Goal: Transaction & Acquisition: Book appointment/travel/reservation

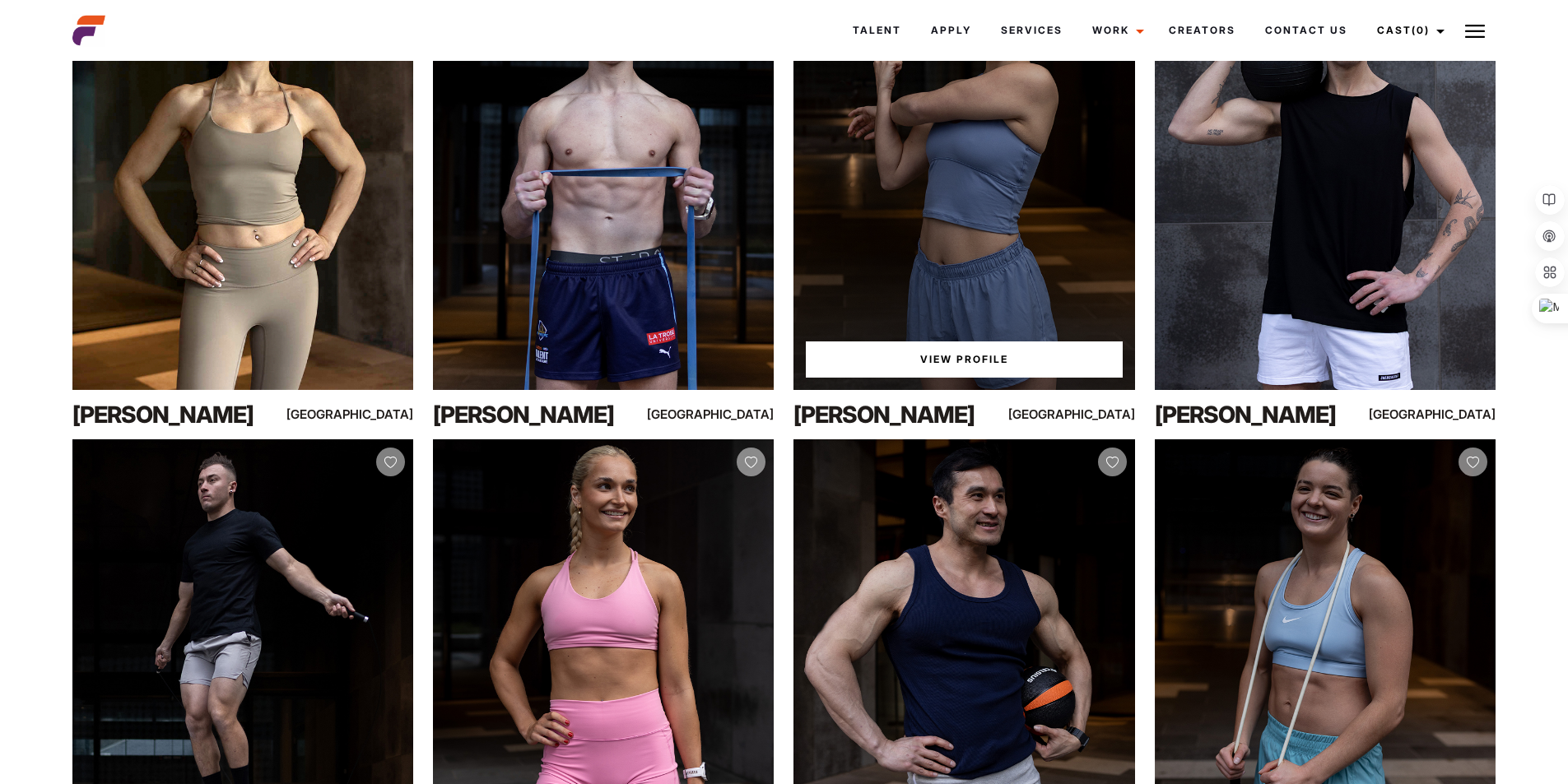
scroll to position [878, 0]
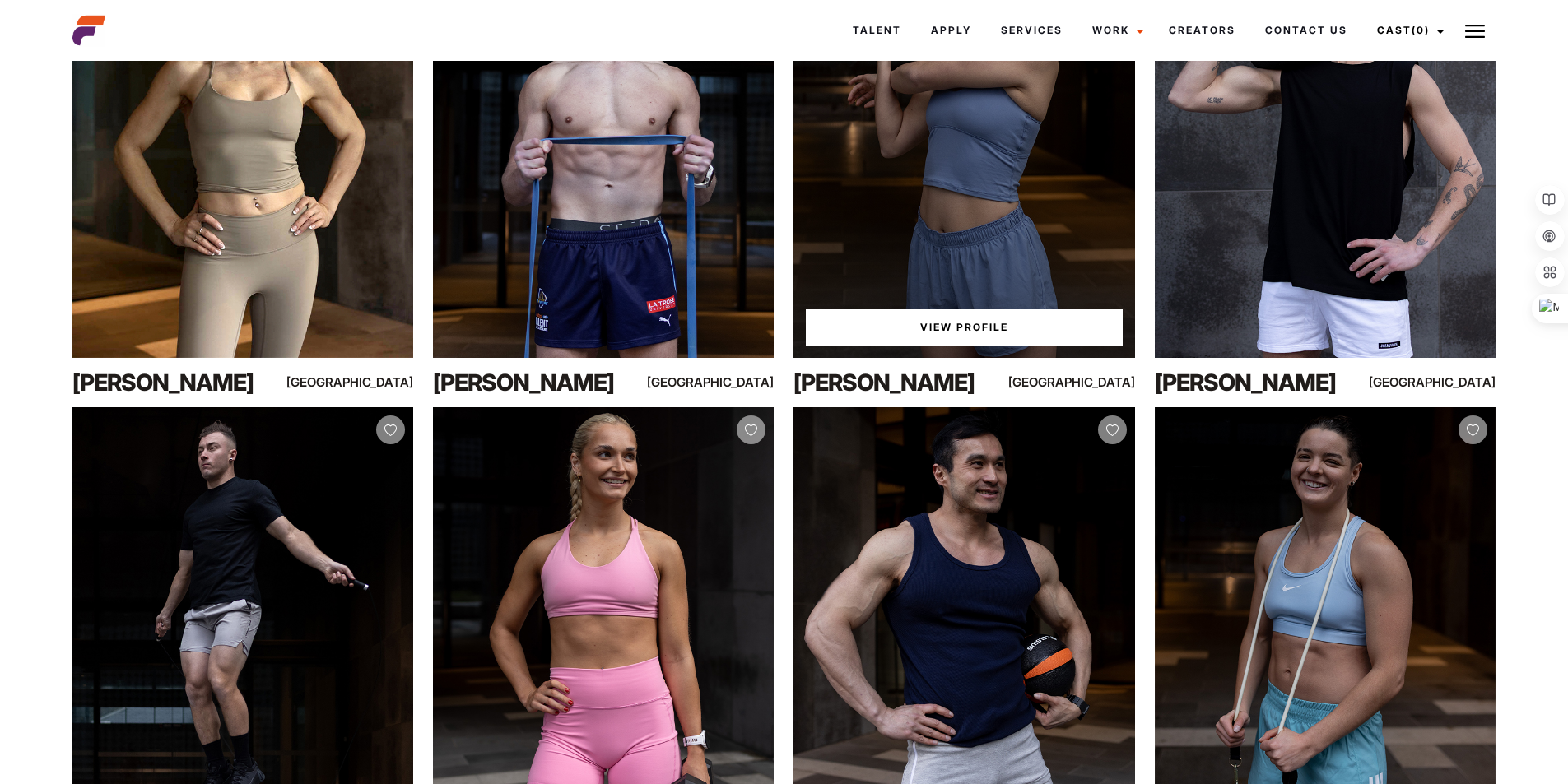
click at [952, 345] on link "View Profile" at bounding box center [964, 327] width 316 height 36
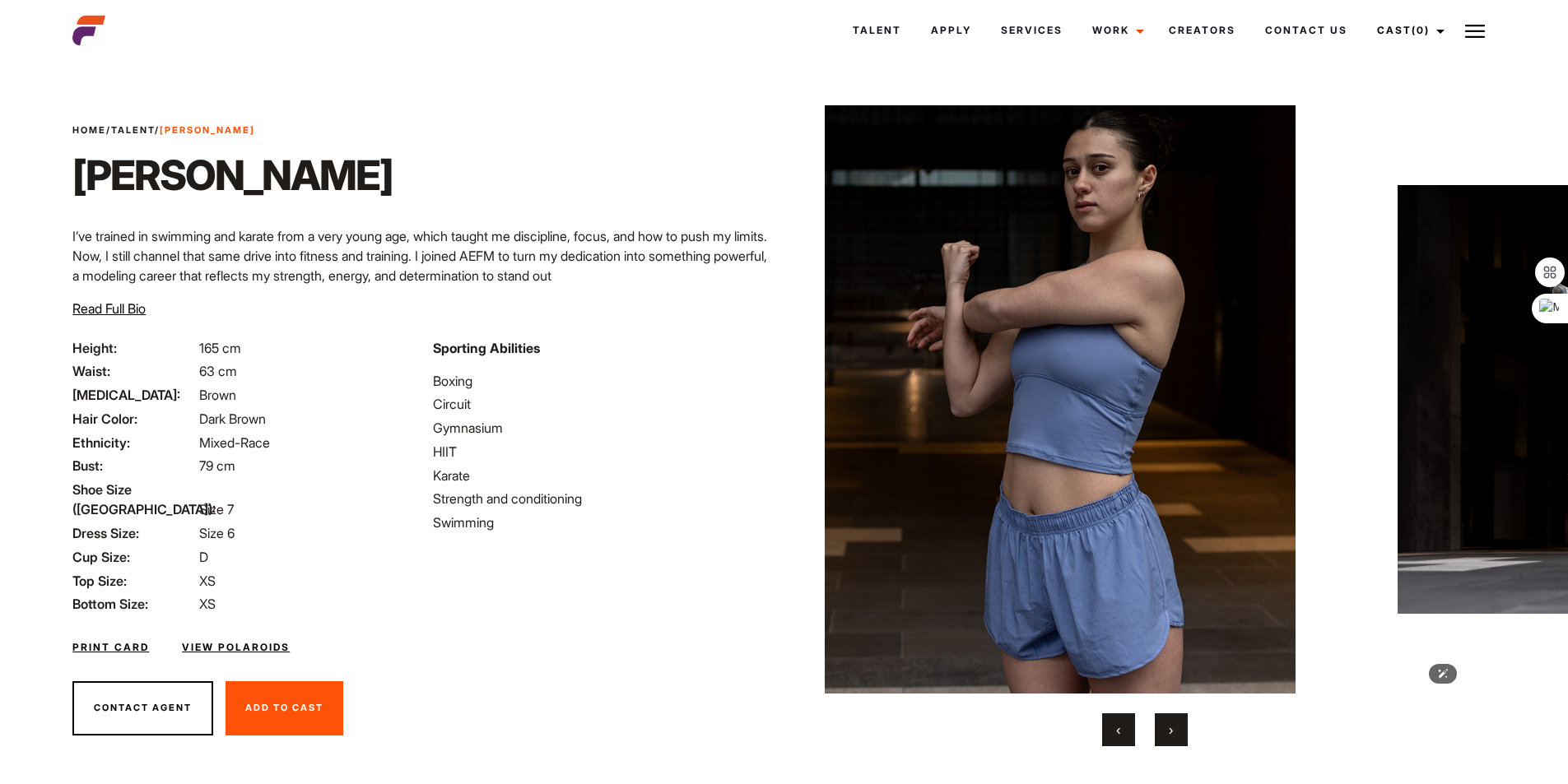
drag, startPoint x: 1259, startPoint y: 388, endPoint x: 536, endPoint y: 324, distance: 725.8
click at [534, 325] on div "Home / Talent / Sofia G Sofia G I’ve trained in swimming and karate from a very…" at bounding box center [784, 426] width 1443 height 720
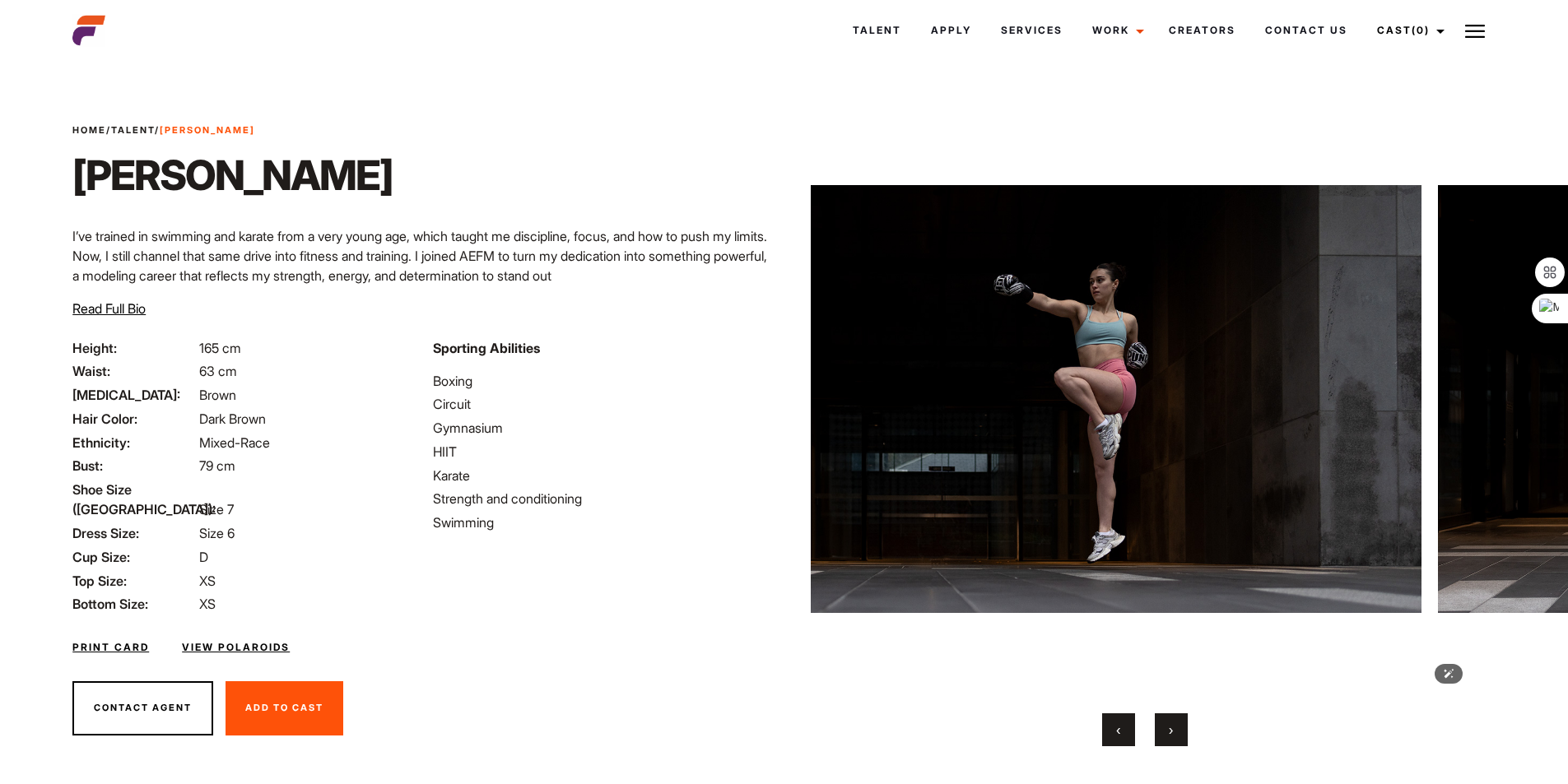
drag, startPoint x: 1092, startPoint y: 354, endPoint x: 778, endPoint y: 336, distance: 314.5
click at [779, 336] on div "Home / Talent / Sofia G Sofia G I’ve trained in swimming and karate from a very…" at bounding box center [784, 426] width 1443 height 720
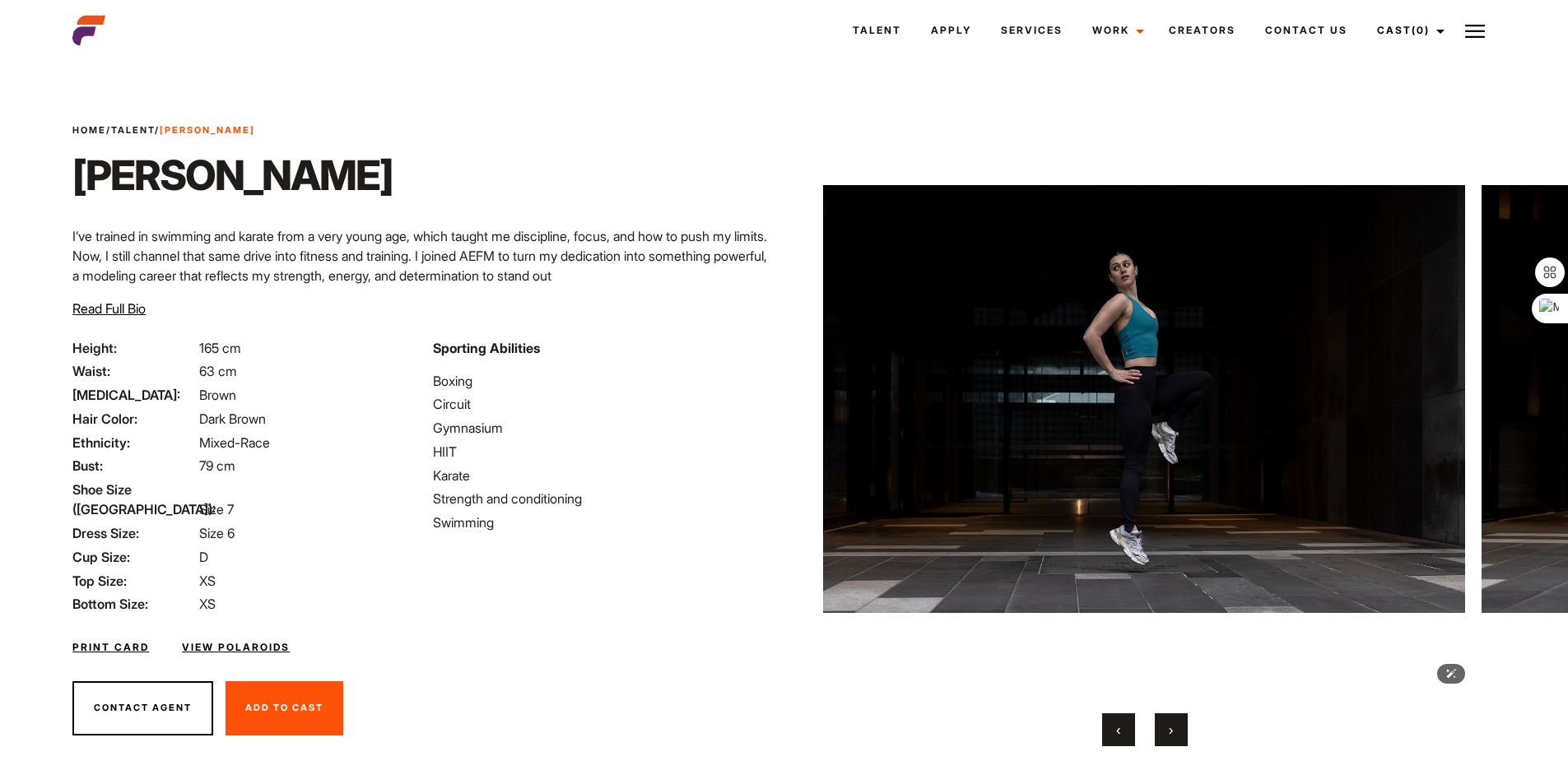
drag, startPoint x: 1261, startPoint y: 391, endPoint x: 829, endPoint y: 367, distance: 432.7
click at [829, 367] on img at bounding box center [1144, 400] width 642 height 589
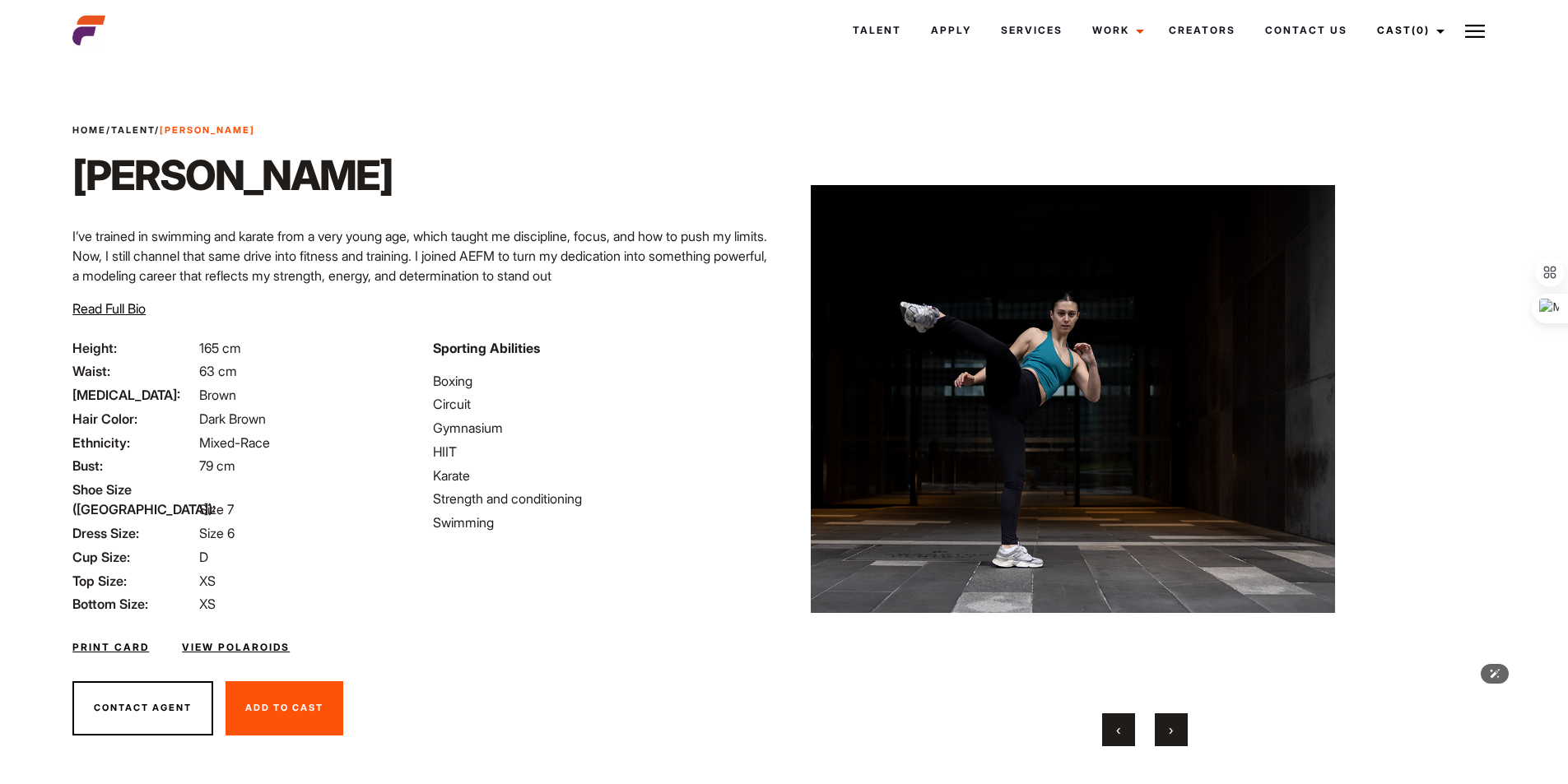
drag, startPoint x: 1332, startPoint y: 420, endPoint x: 1141, endPoint y: 404, distance: 191.7
click at [1141, 404] on img at bounding box center [1013, 400] width 642 height 589
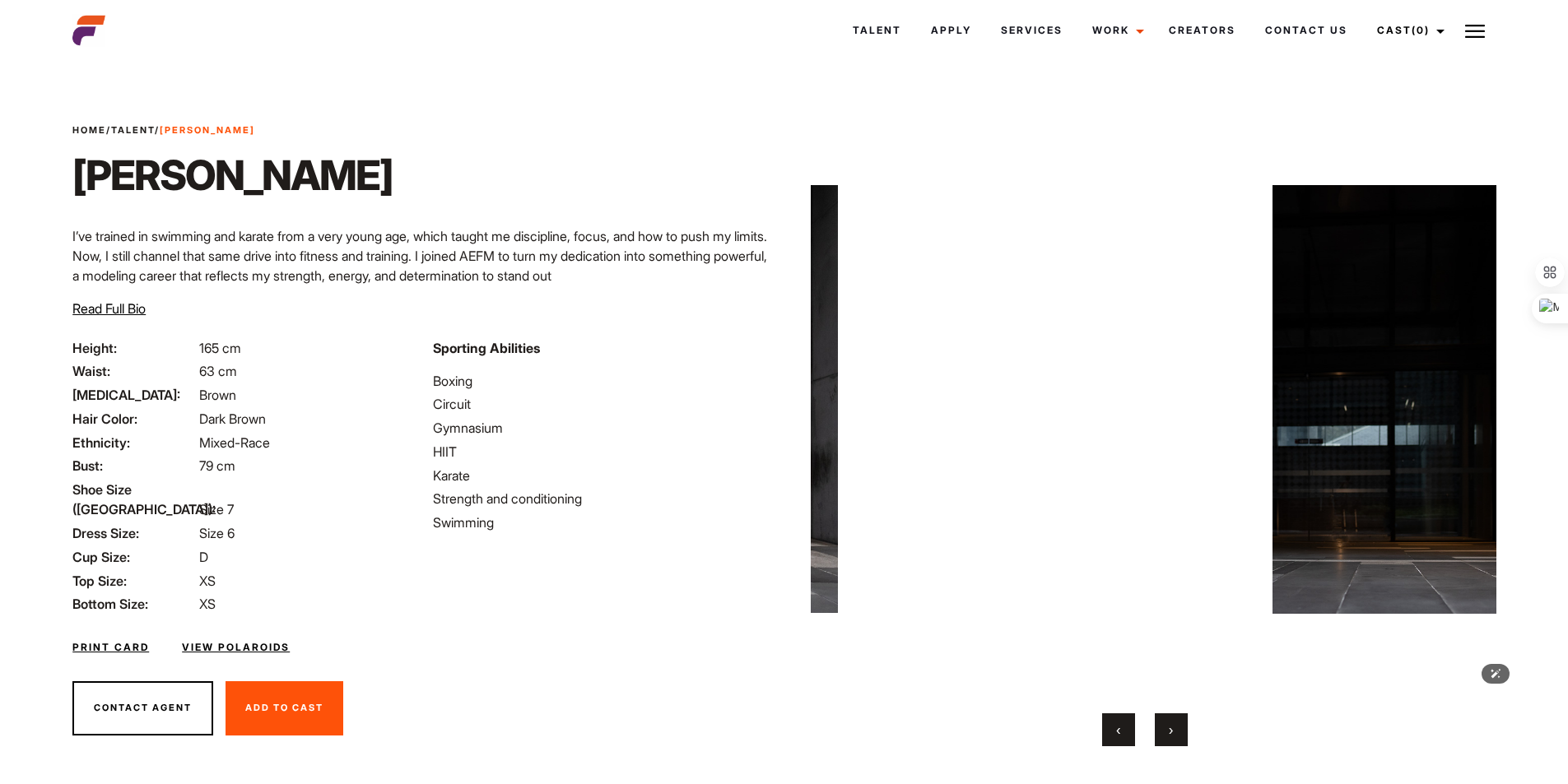
drag, startPoint x: 1141, startPoint y: 404, endPoint x: 1114, endPoint y: 408, distance: 27.3
click at [1114, 408] on img at bounding box center [1175, 400] width 642 height 589
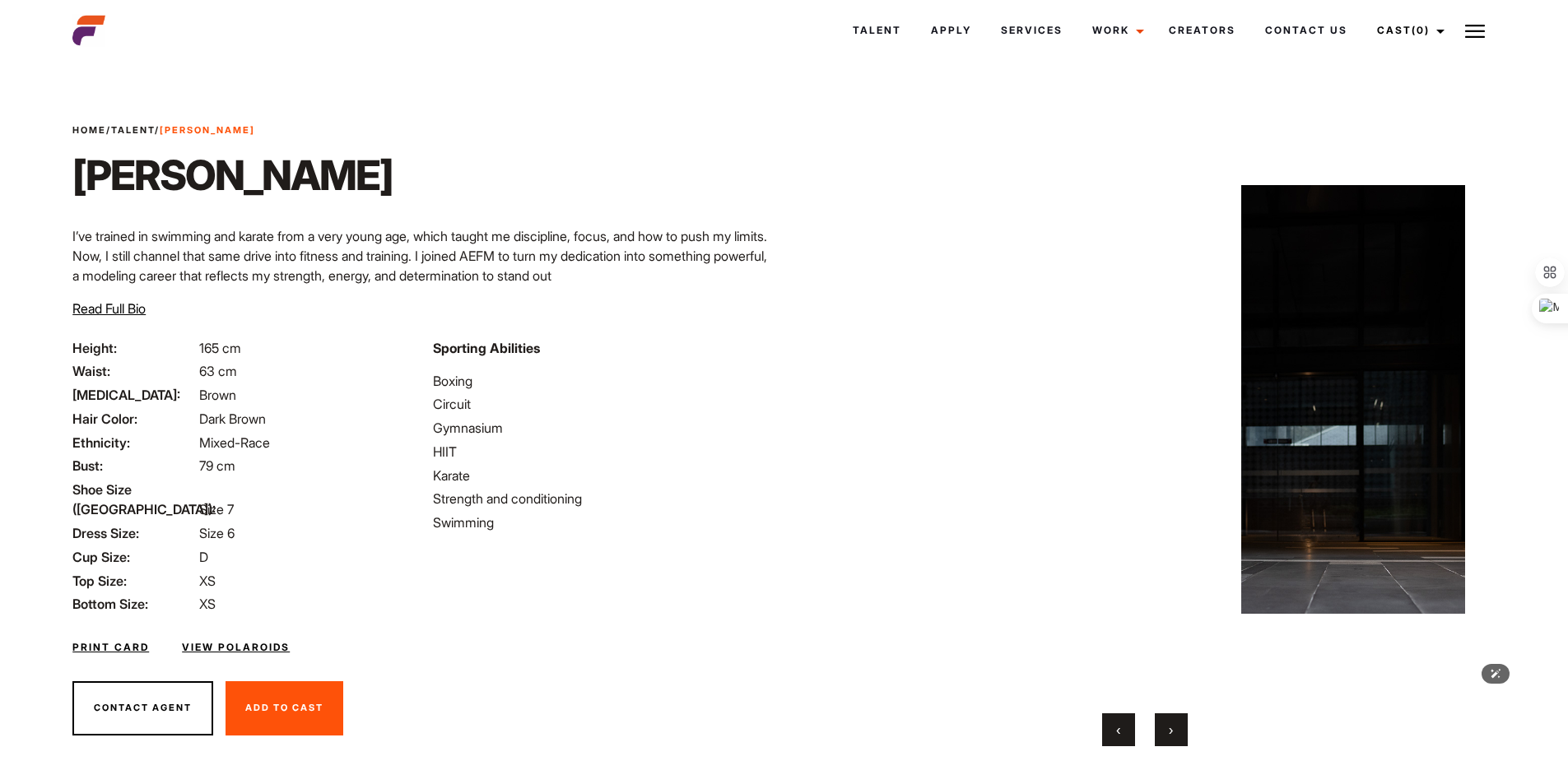
click at [969, 390] on img at bounding box center [1144, 400] width 642 height 589
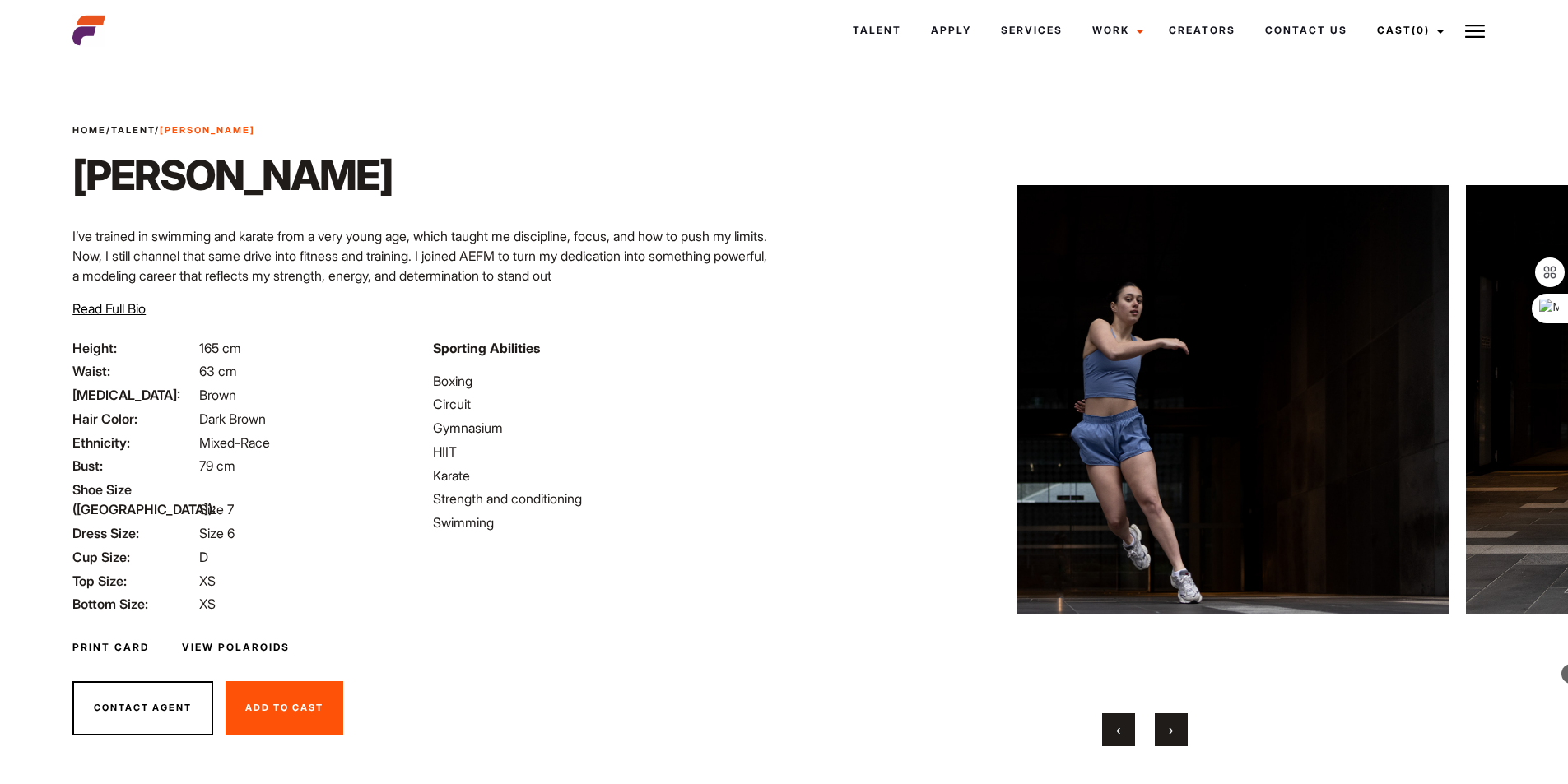
drag, startPoint x: 1185, startPoint y: 397, endPoint x: 756, endPoint y: 372, distance: 429.7
click at [756, 373] on div "Home / Talent / Sofia G Sofia G I’ve trained in swimming and karate from a very…" at bounding box center [784, 426] width 1443 height 720
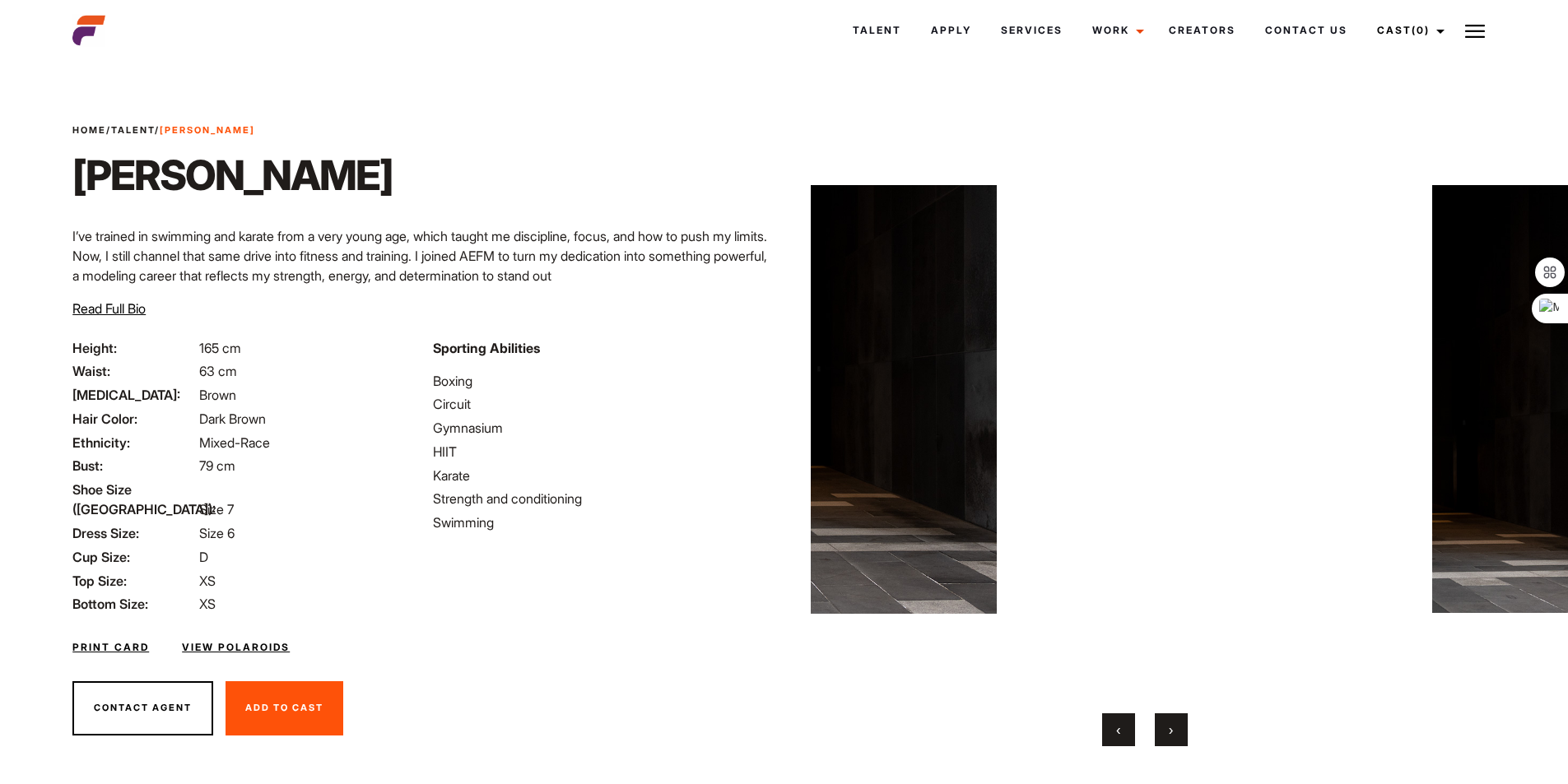
drag, startPoint x: 1113, startPoint y: 401, endPoint x: 458, endPoint y: 326, distance: 659.3
click at [468, 328] on div "Home / Talent / Sofia G Sofia G I’ve trained in swimming and karate from a very…" at bounding box center [784, 426] width 1443 height 720
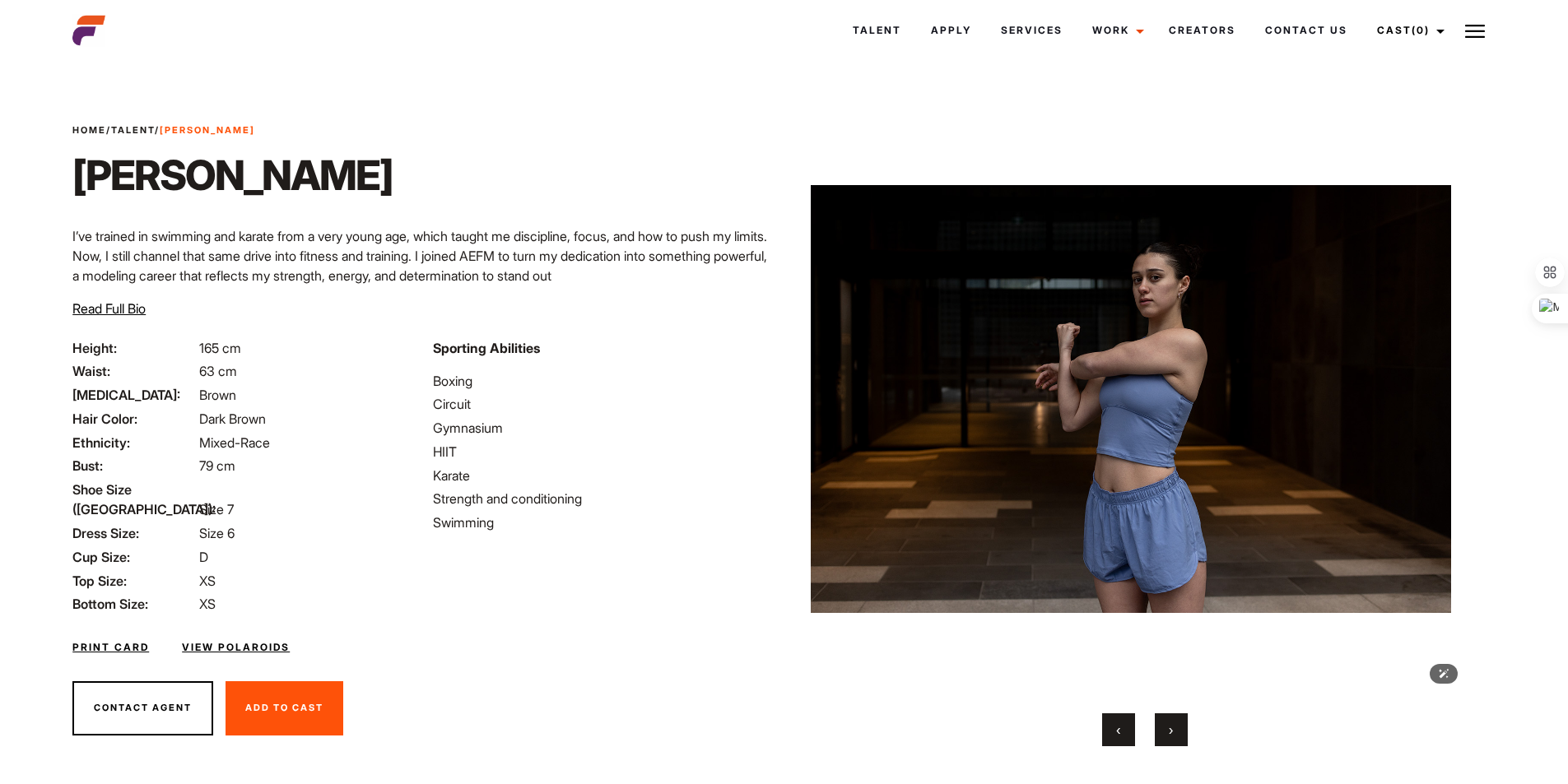
drag, startPoint x: 1055, startPoint y: 383, endPoint x: 441, endPoint y: 311, distance: 618.2
click at [430, 316] on div "Home / Talent / Sofia G Sofia G I’ve trained in swimming and karate from a very…" at bounding box center [784, 426] width 1443 height 720
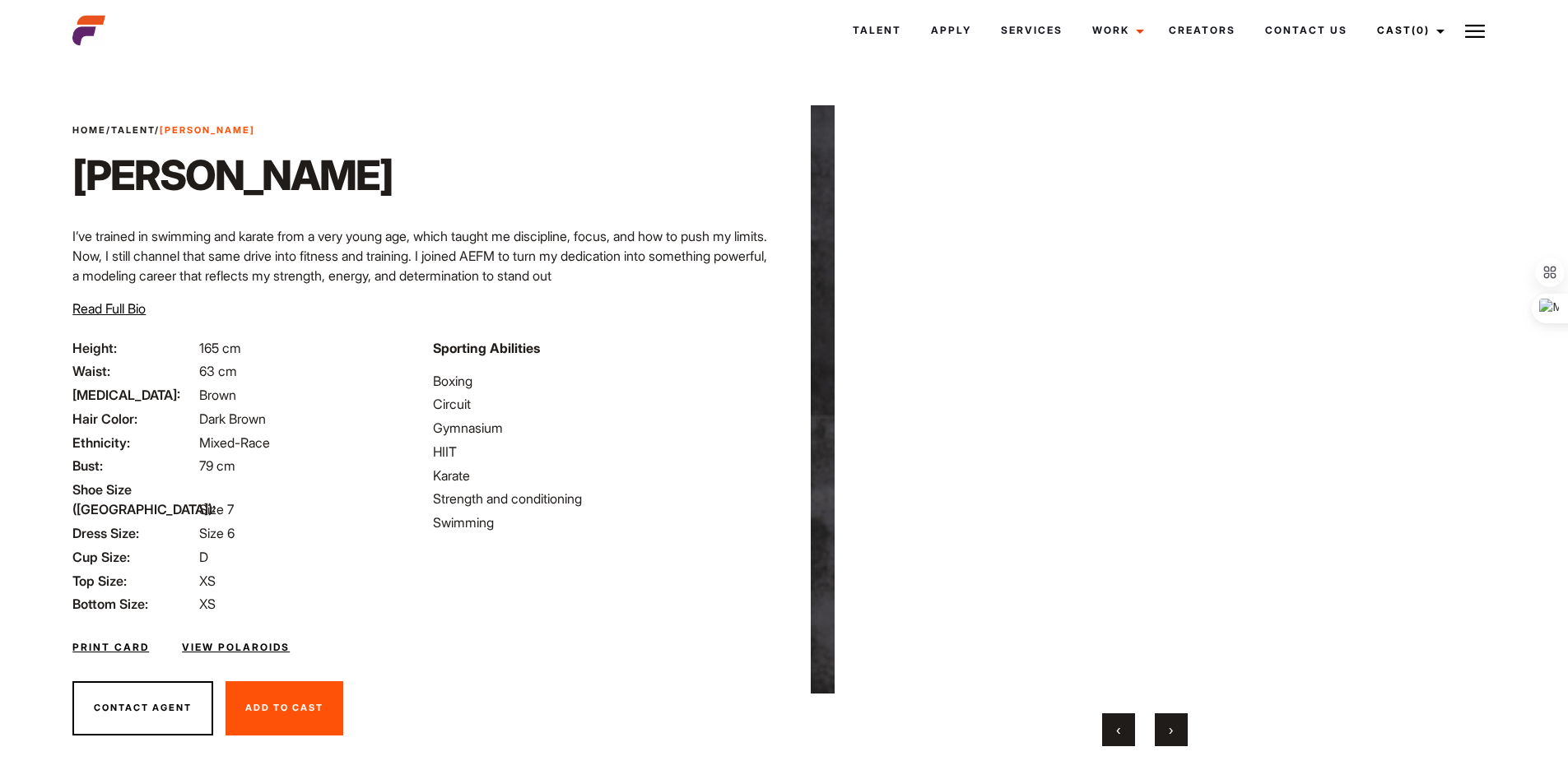
drag, startPoint x: 1203, startPoint y: 380, endPoint x: 712, endPoint y: 352, distance: 491.8
click at [712, 352] on div "Home / Talent / Sofia G Sofia G I’ve trained in swimming and karate from a very…" at bounding box center [784, 426] width 1443 height 720
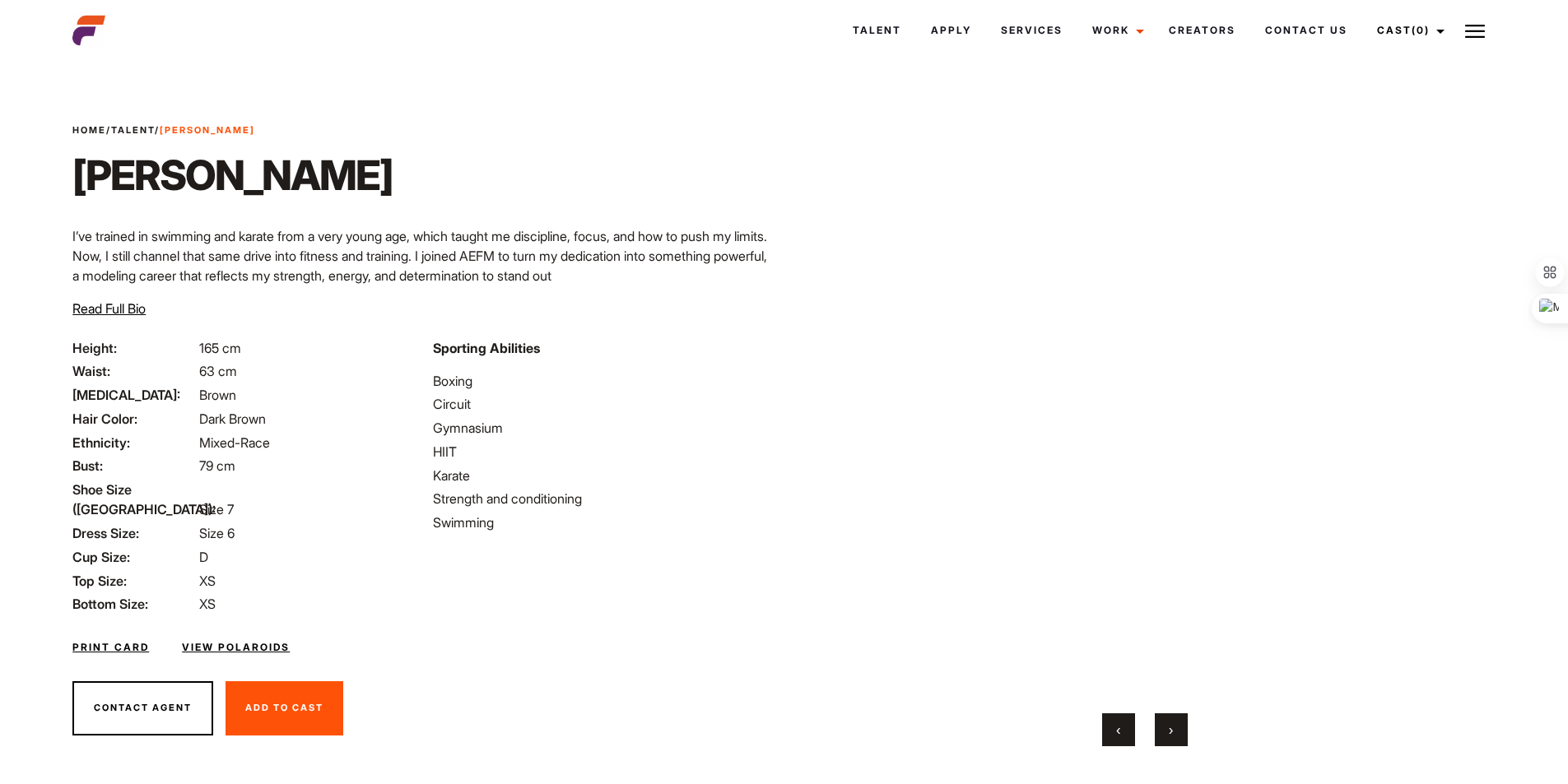
drag, startPoint x: 1135, startPoint y: 383, endPoint x: 708, endPoint y: 332, distance: 430.0
click at [729, 335] on div "Home / Talent / Sofia G Sofia G I’ve trained in swimming and karate from a very…" at bounding box center [784, 426] width 1443 height 720
drag, startPoint x: 1133, startPoint y: 369, endPoint x: 882, endPoint y: 340, distance: 252.7
click at [884, 342] on video "Your browser does not support the video tag." at bounding box center [1074, 400] width 642 height 589
drag, startPoint x: 1210, startPoint y: 364, endPoint x: 876, endPoint y: 333, distance: 335.4
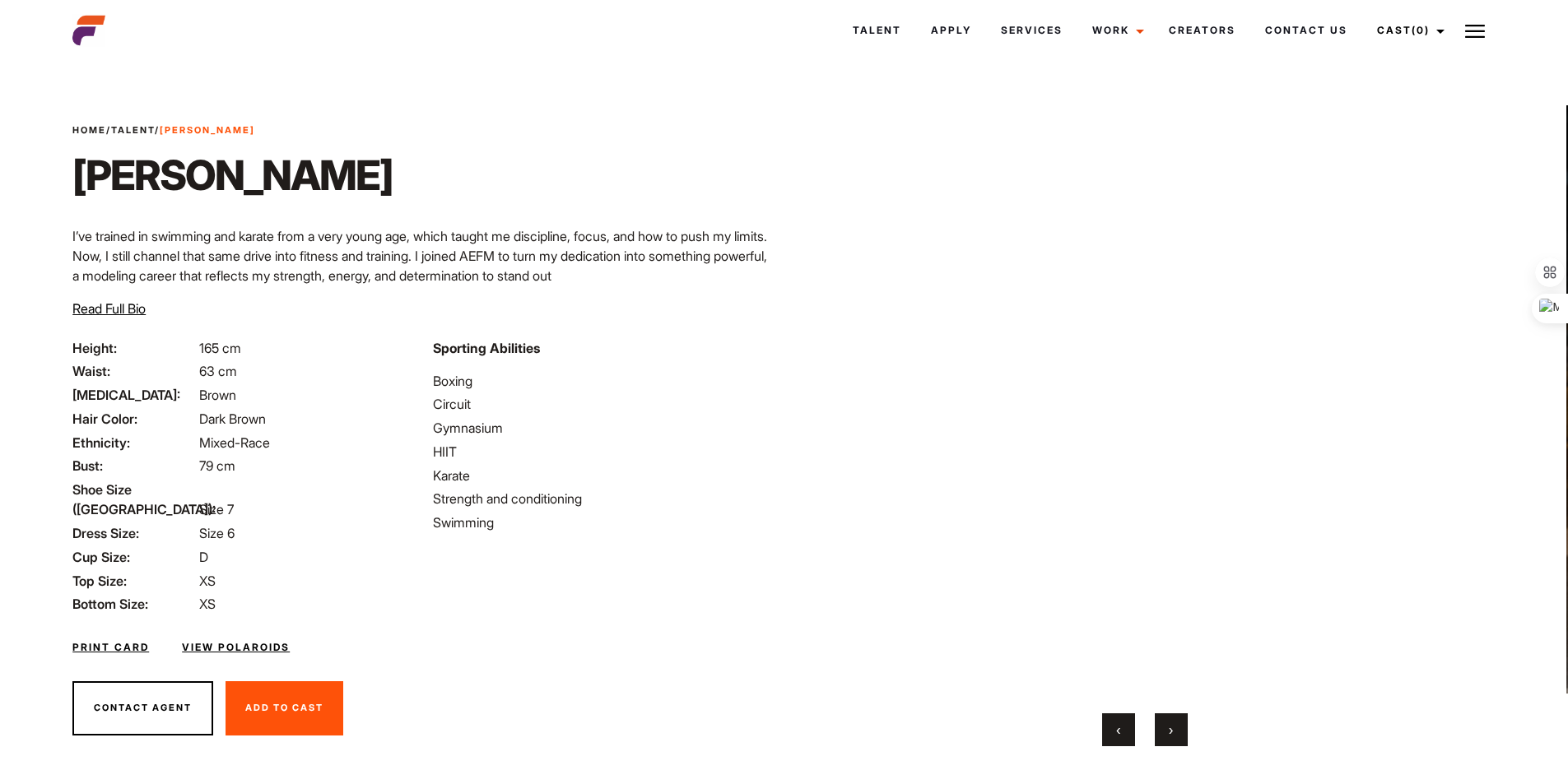
click at [923, 338] on video "Your browser does not support the video tag." at bounding box center [1143, 400] width 642 height 589
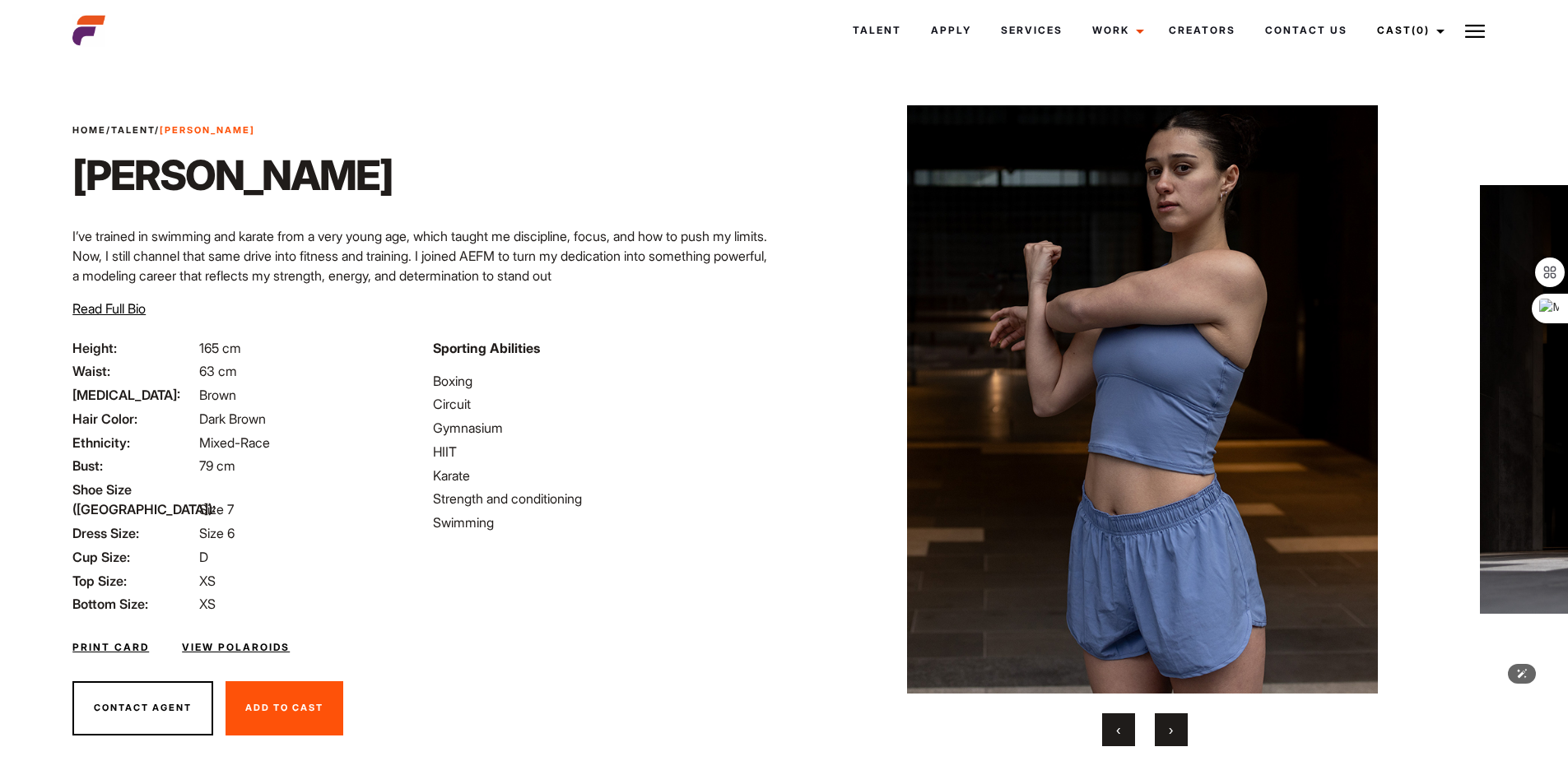
drag, startPoint x: 970, startPoint y: 352, endPoint x: 797, endPoint y: 336, distance: 173.7
click at [807, 338] on div "Home / Talent / Sofia G Sofia G ‹ ›" at bounding box center [1144, 426] width 721 height 720
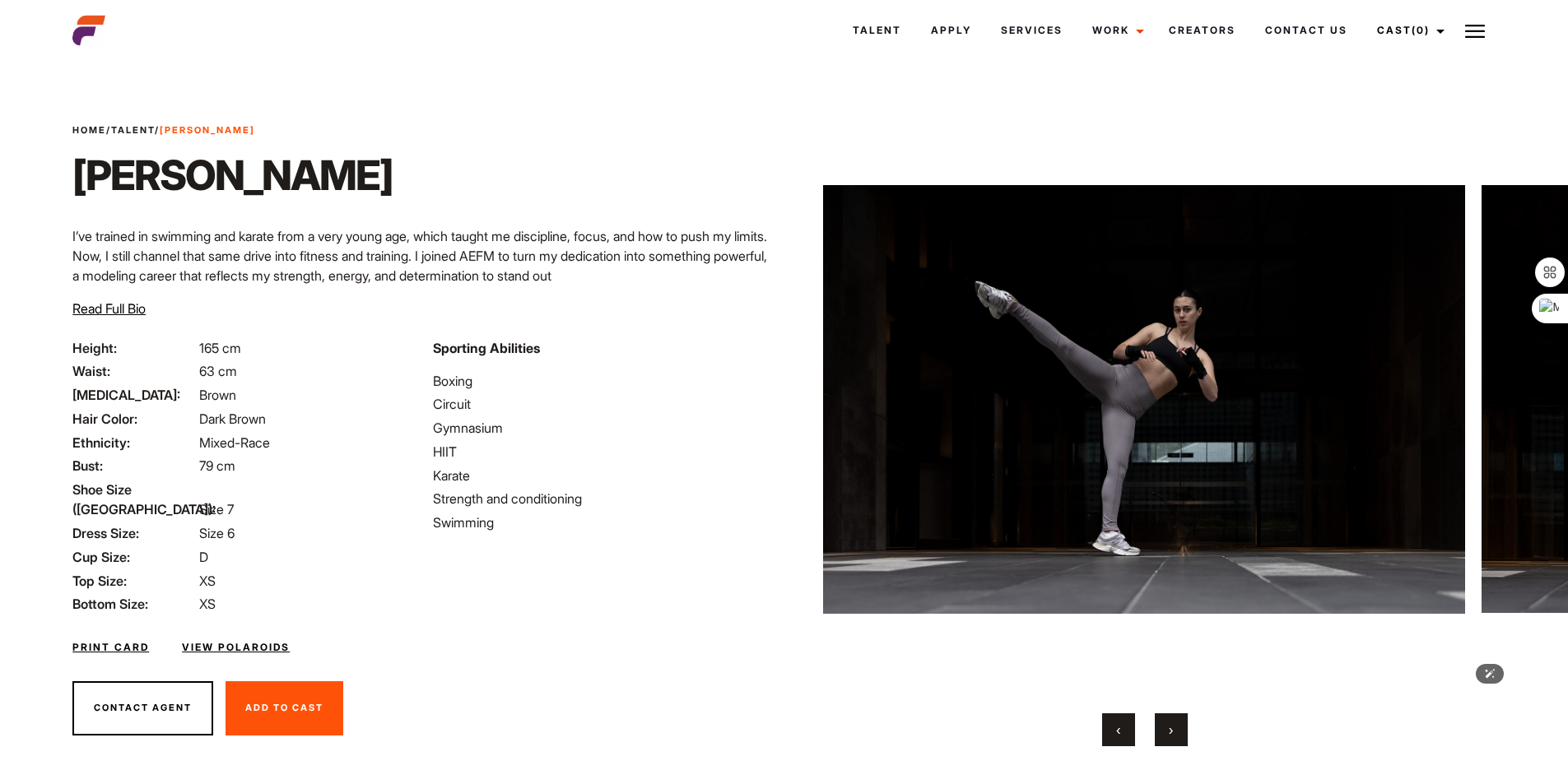
drag, startPoint x: 1062, startPoint y: 365, endPoint x: 641, endPoint y: 325, distance: 422.9
click at [643, 326] on div "Home / Talent / Sofia G Sofia G I’ve trained in swimming and karate from a very…" at bounding box center [784, 426] width 1443 height 720
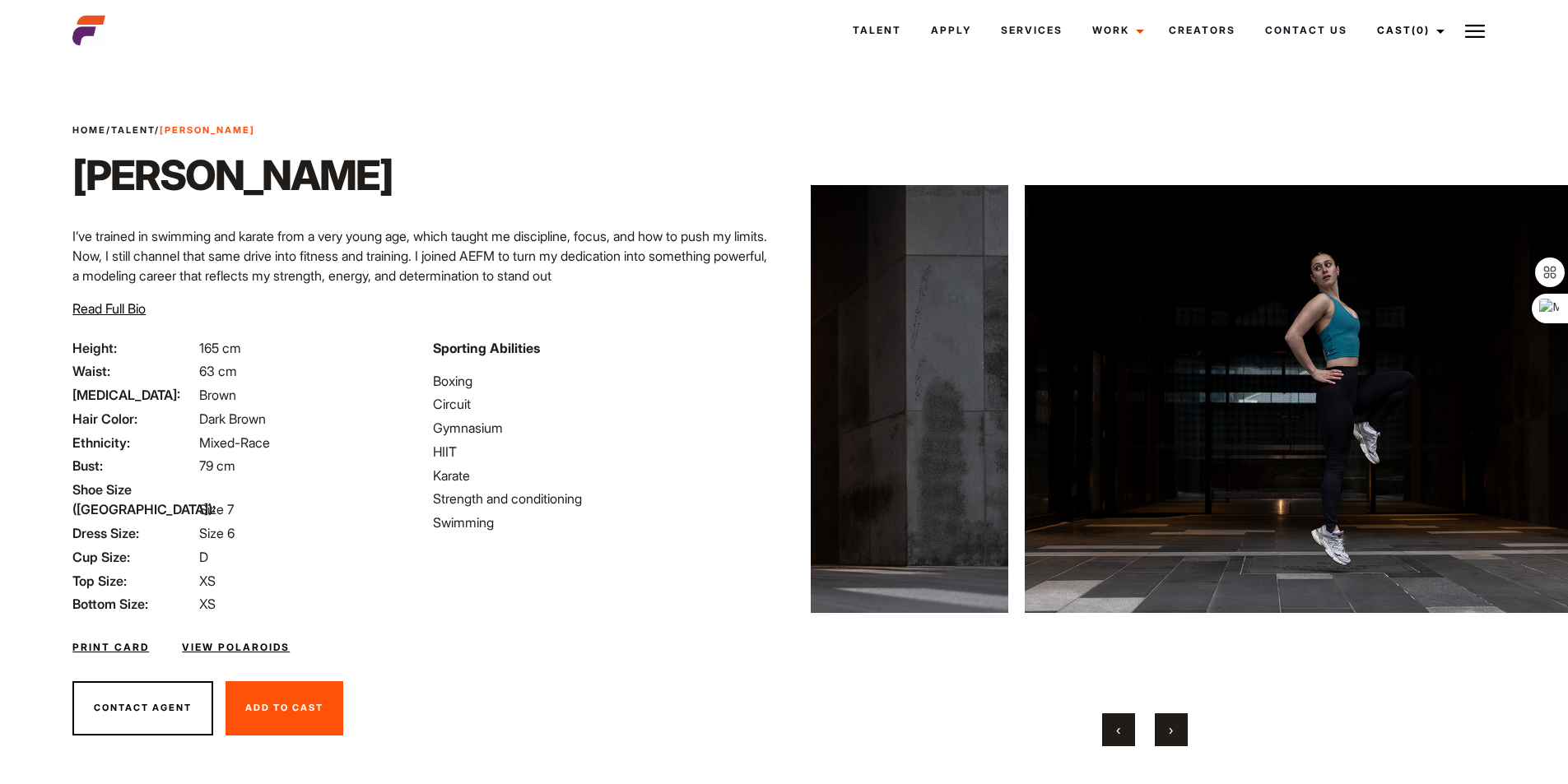
drag, startPoint x: 679, startPoint y: 324, endPoint x: 936, endPoint y: 348, distance: 258.1
click at [649, 322] on div "Home / Talent / Sofia G Sofia G I’ve trained in swimming and karate from a very…" at bounding box center [784, 426] width 1443 height 720
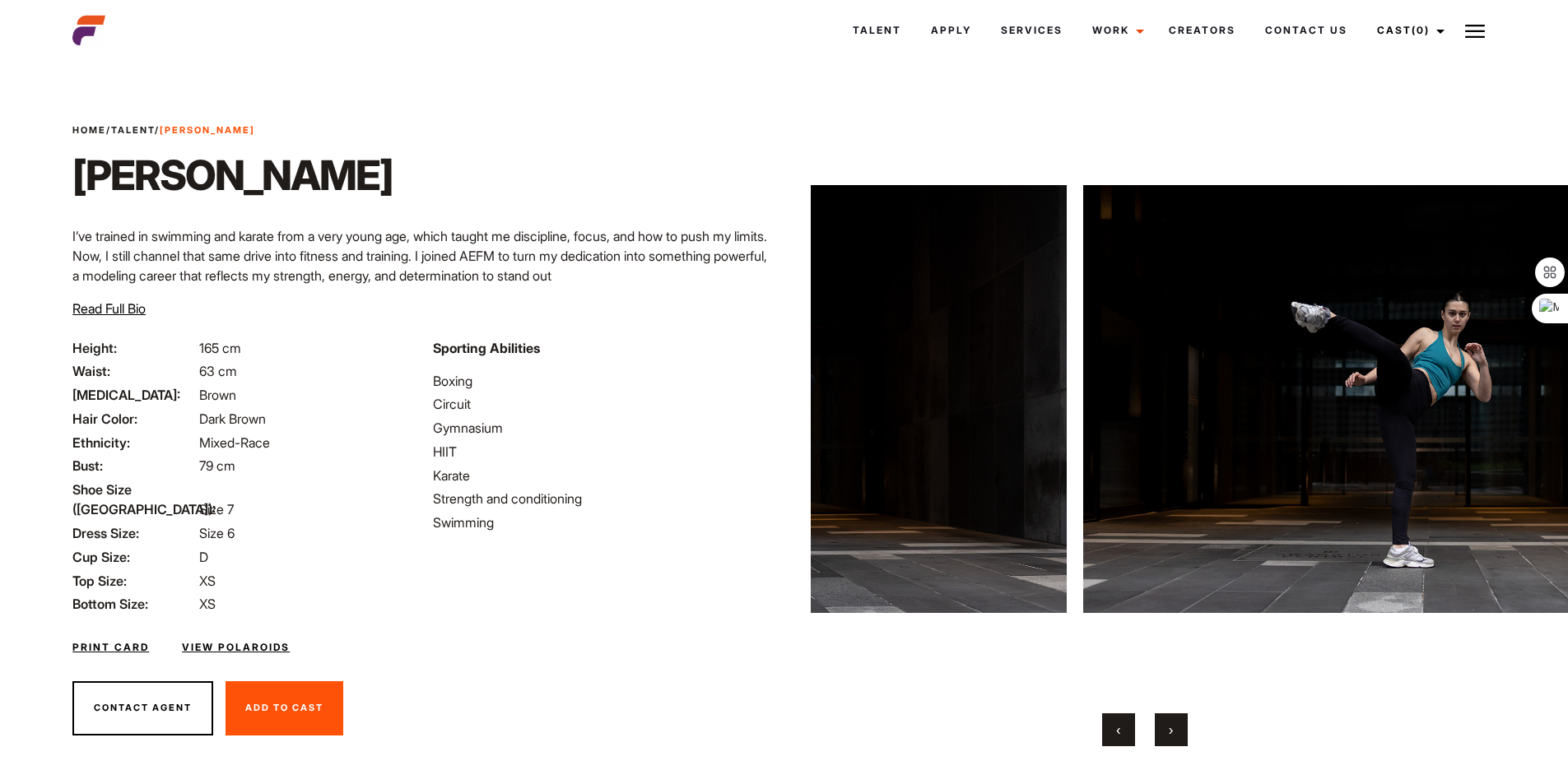
drag, startPoint x: 696, startPoint y: 326, endPoint x: 1016, endPoint y: 353, distance: 321.1
click at [693, 326] on div "Home / Talent / Sofia G Sofia G I’ve trained in swimming and karate from a very…" at bounding box center [784, 426] width 1443 height 720
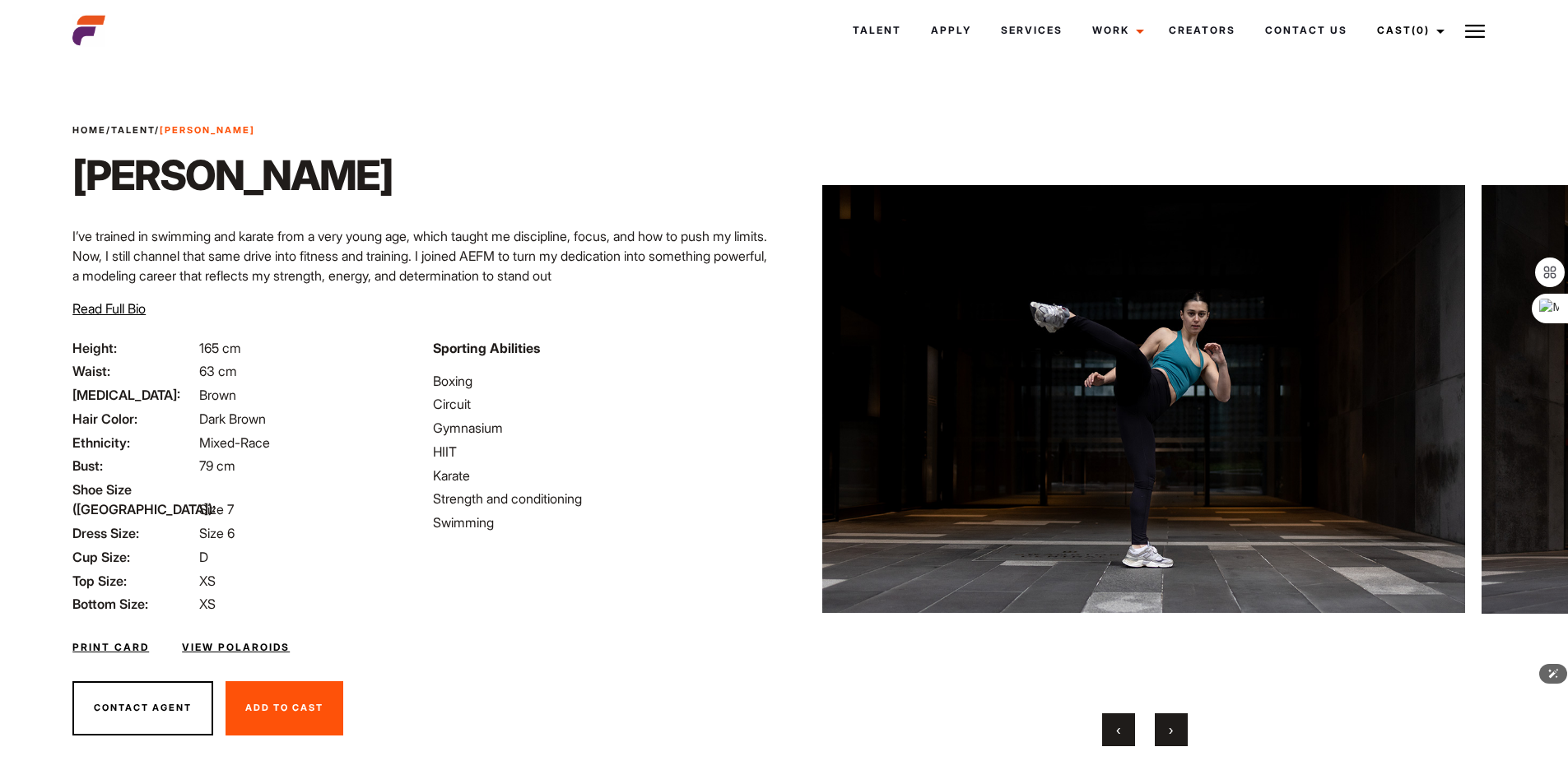
drag, startPoint x: 845, startPoint y: 326, endPoint x: 813, endPoint y: 320, distance: 32.6
click at [805, 321] on div "Home / Talent / Sofia G Sofia G ‹ ›" at bounding box center [1144, 426] width 721 height 720
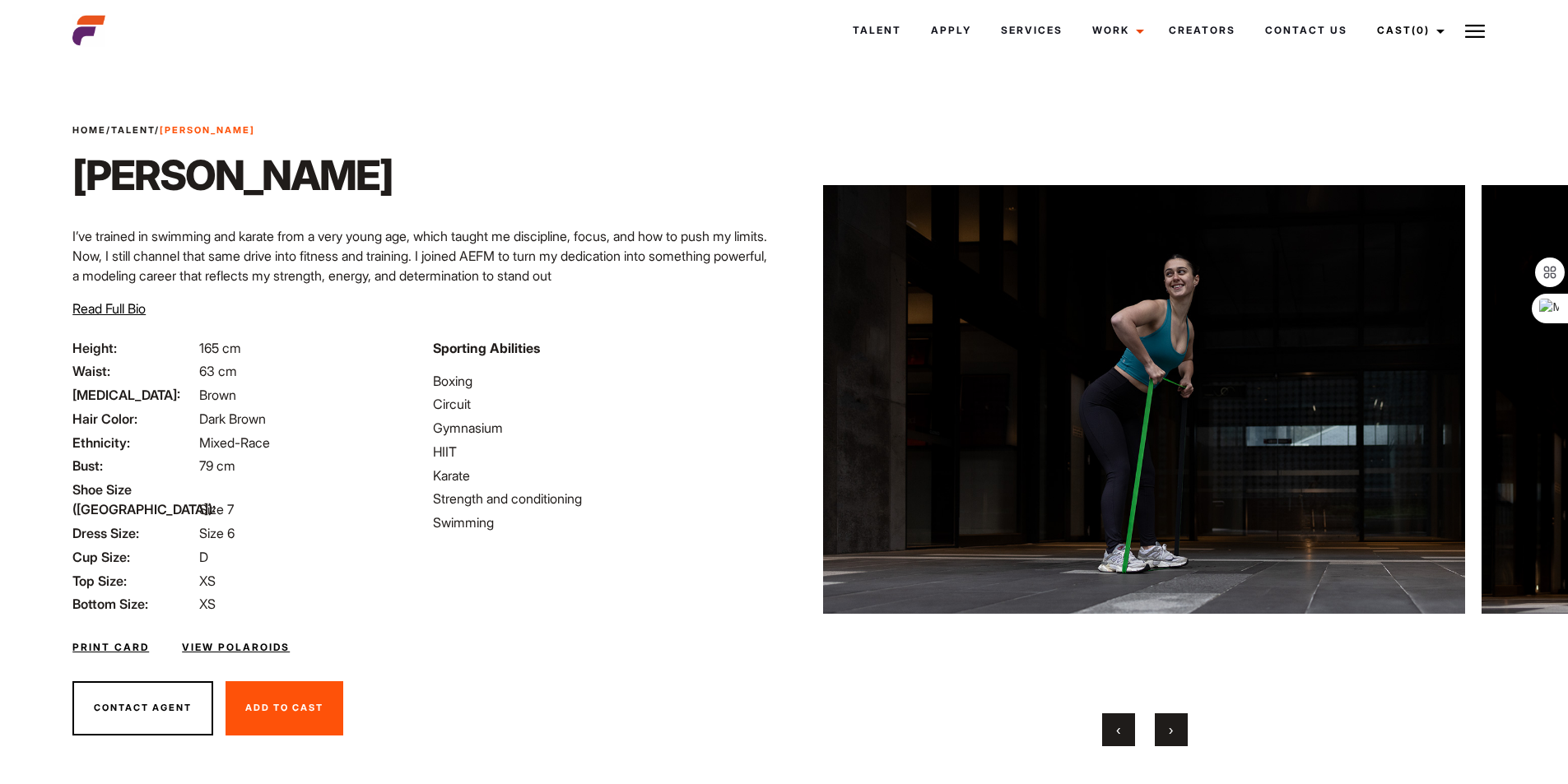
click at [880, 307] on img at bounding box center [1144, 400] width 642 height 589
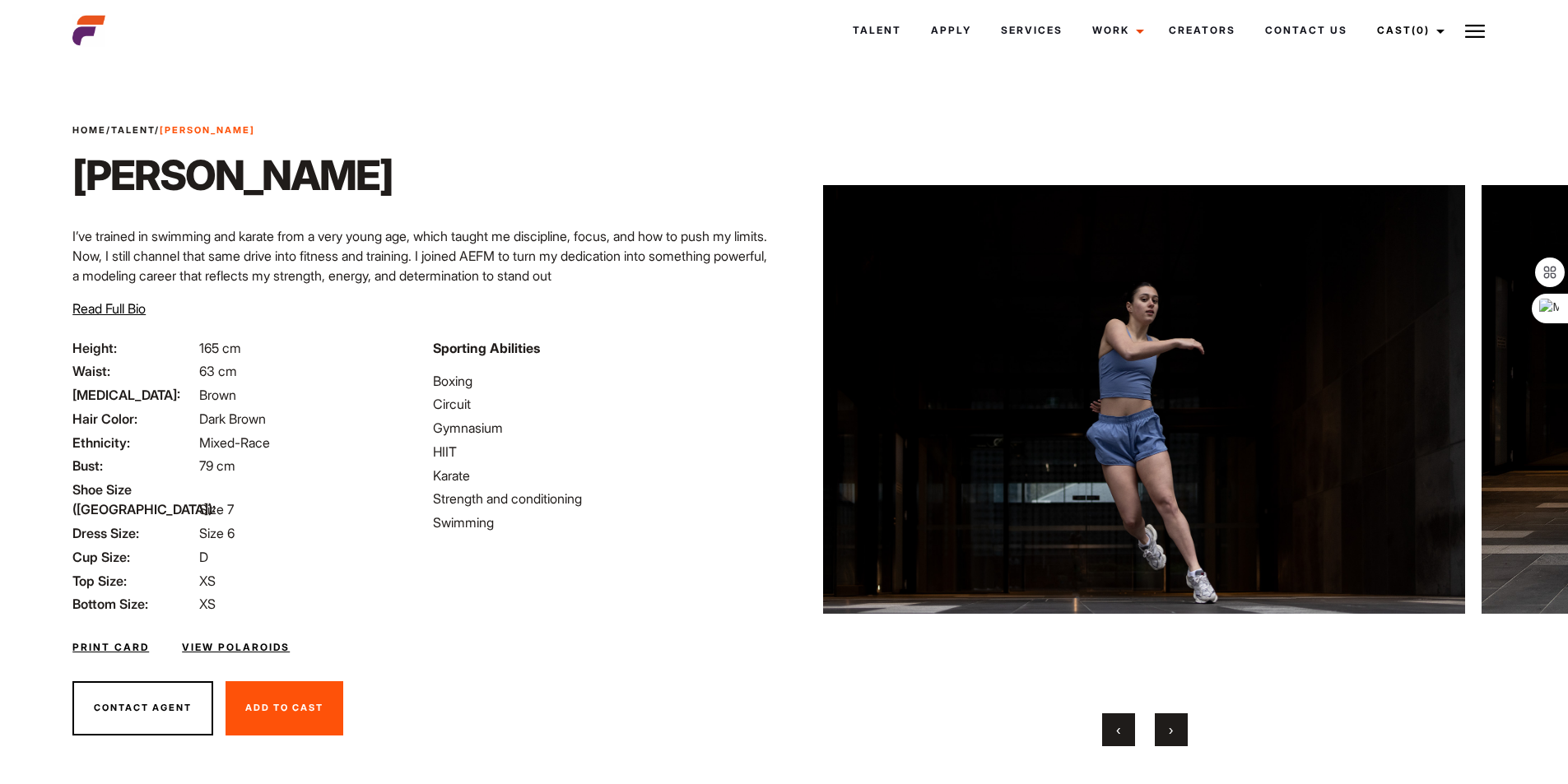
drag, startPoint x: 1258, startPoint y: 337, endPoint x: 918, endPoint y: 307, distance: 341.3
click at [925, 307] on img at bounding box center [1144, 400] width 642 height 589
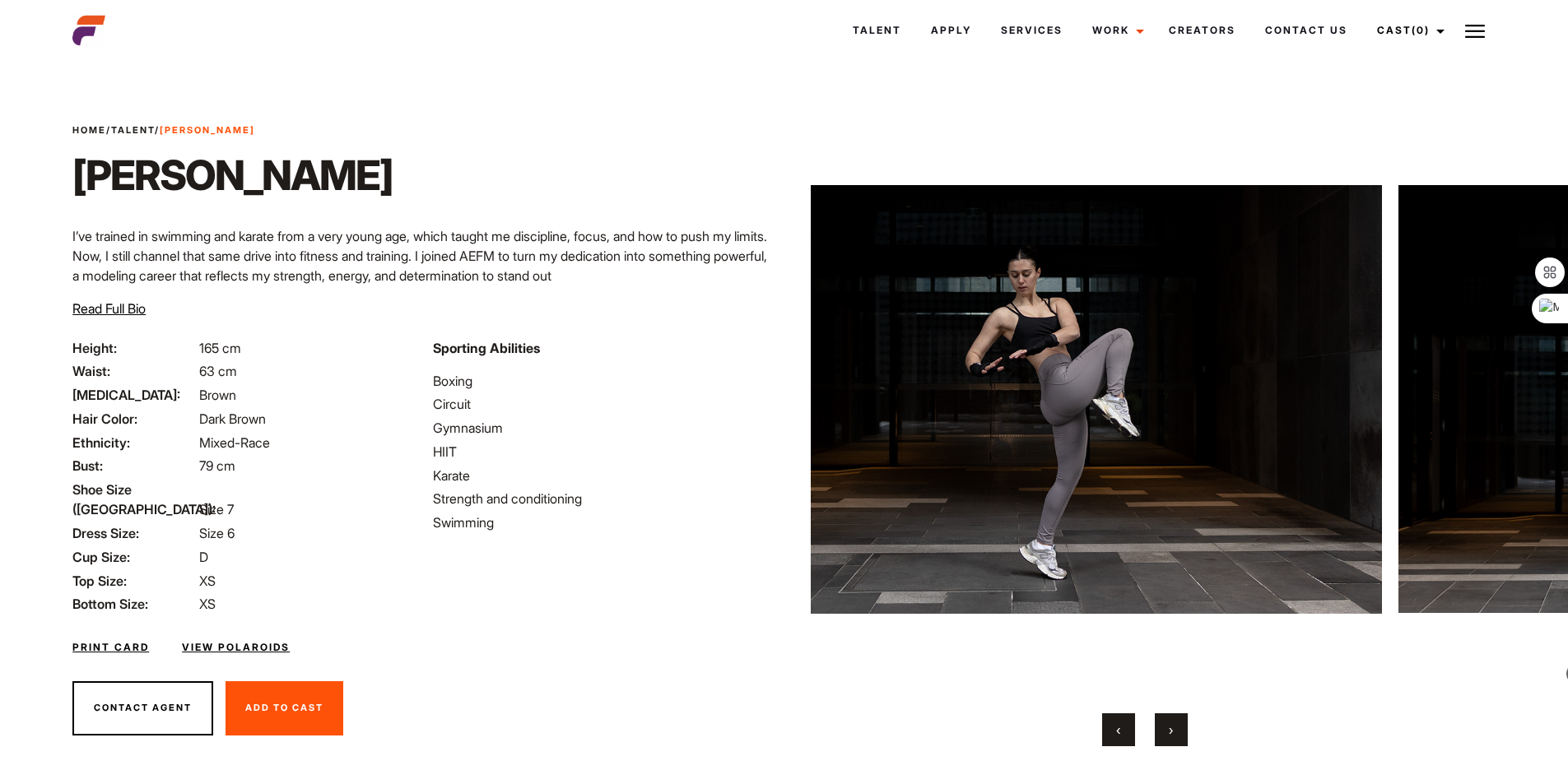
drag, startPoint x: 1249, startPoint y: 345, endPoint x: 972, endPoint y: 322, distance: 278.0
click at [935, 318] on img at bounding box center [1061, 400] width 642 height 589
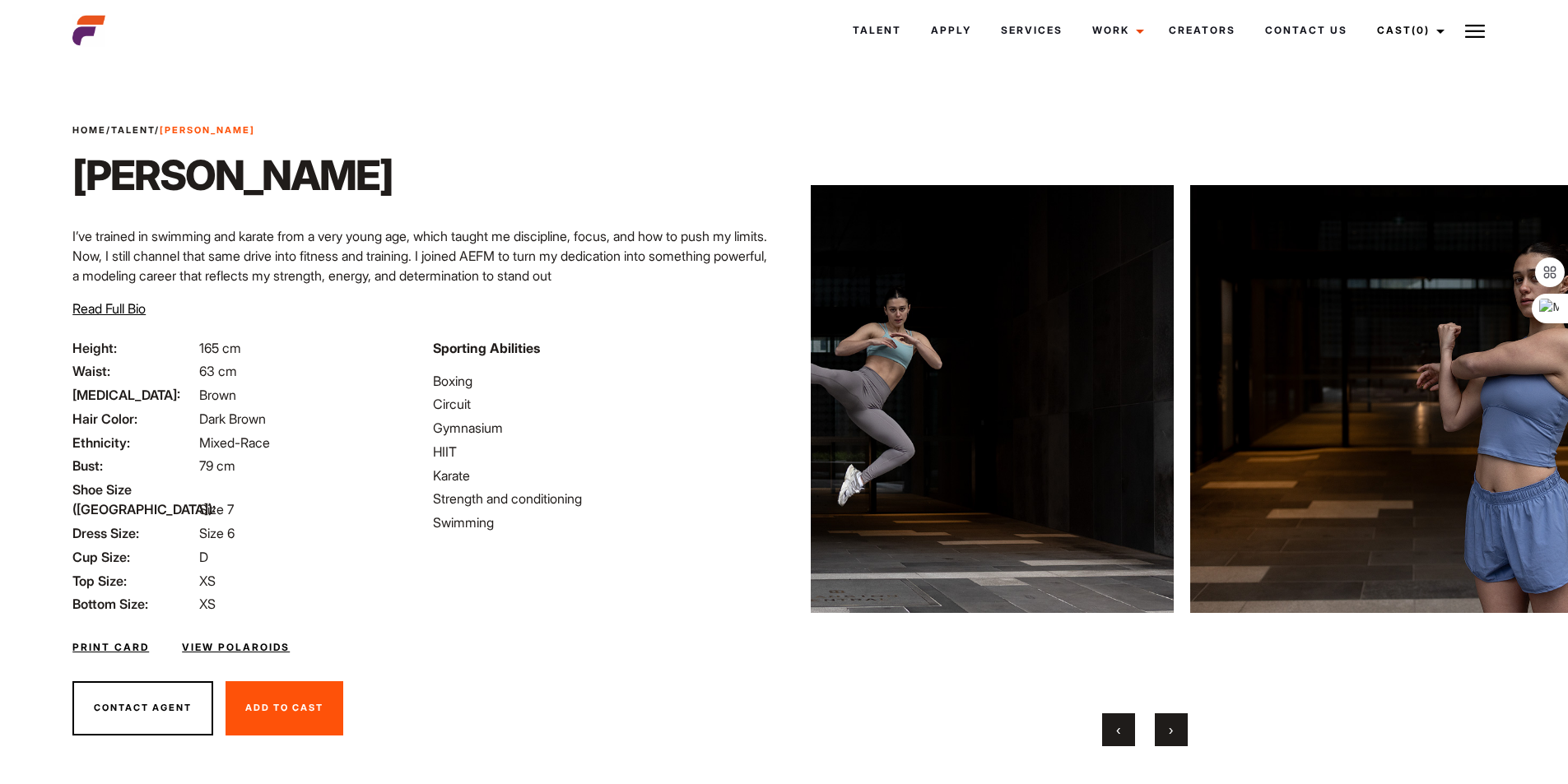
drag, startPoint x: 963, startPoint y: 328, endPoint x: 1166, endPoint y: 345, distance: 203.7
click at [920, 324] on img at bounding box center [853, 400] width 642 height 589
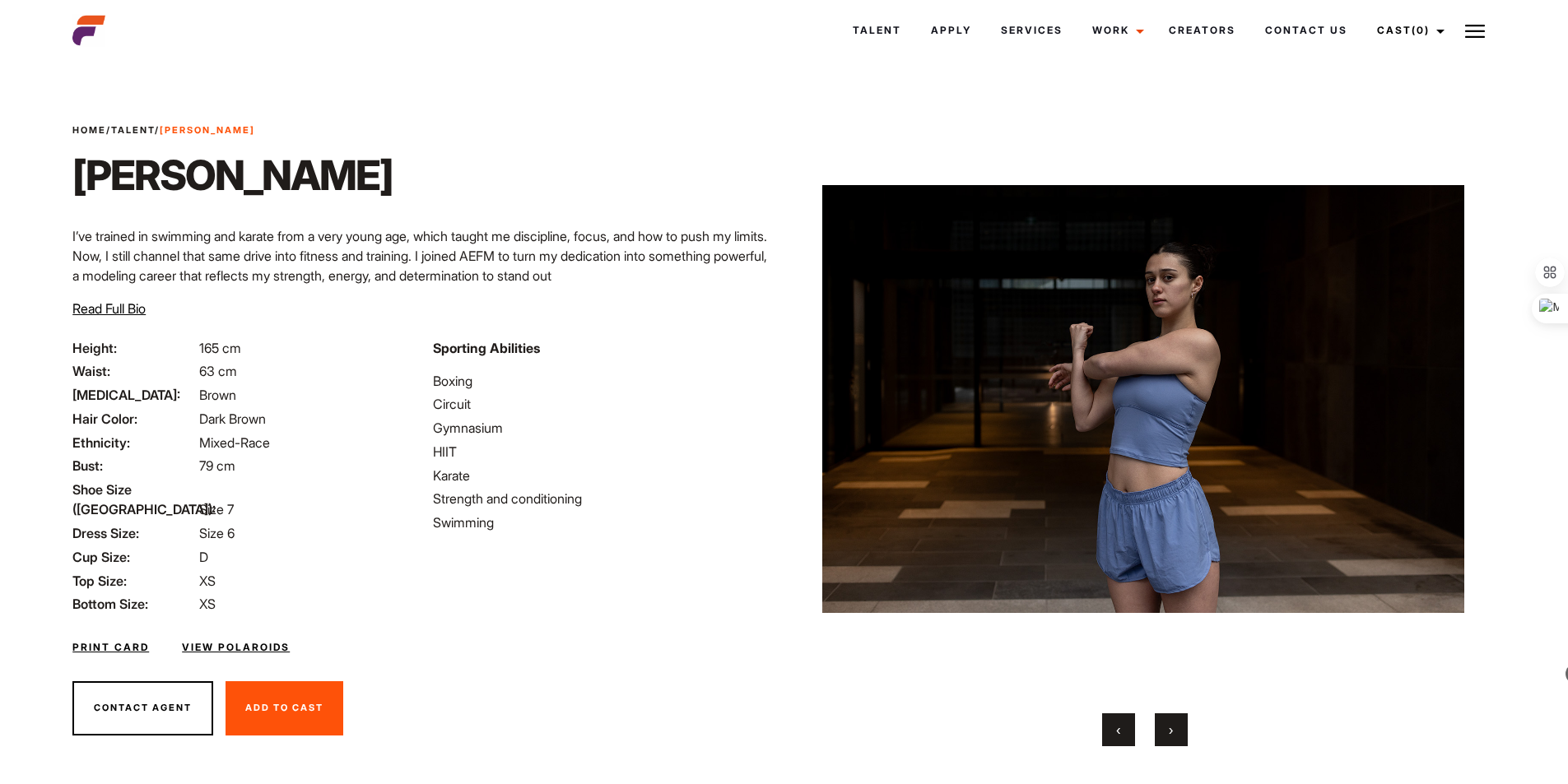
drag, startPoint x: 1237, startPoint y: 354, endPoint x: 869, endPoint y: 323, distance: 369.3
click at [869, 323] on img at bounding box center [1143, 400] width 642 height 589
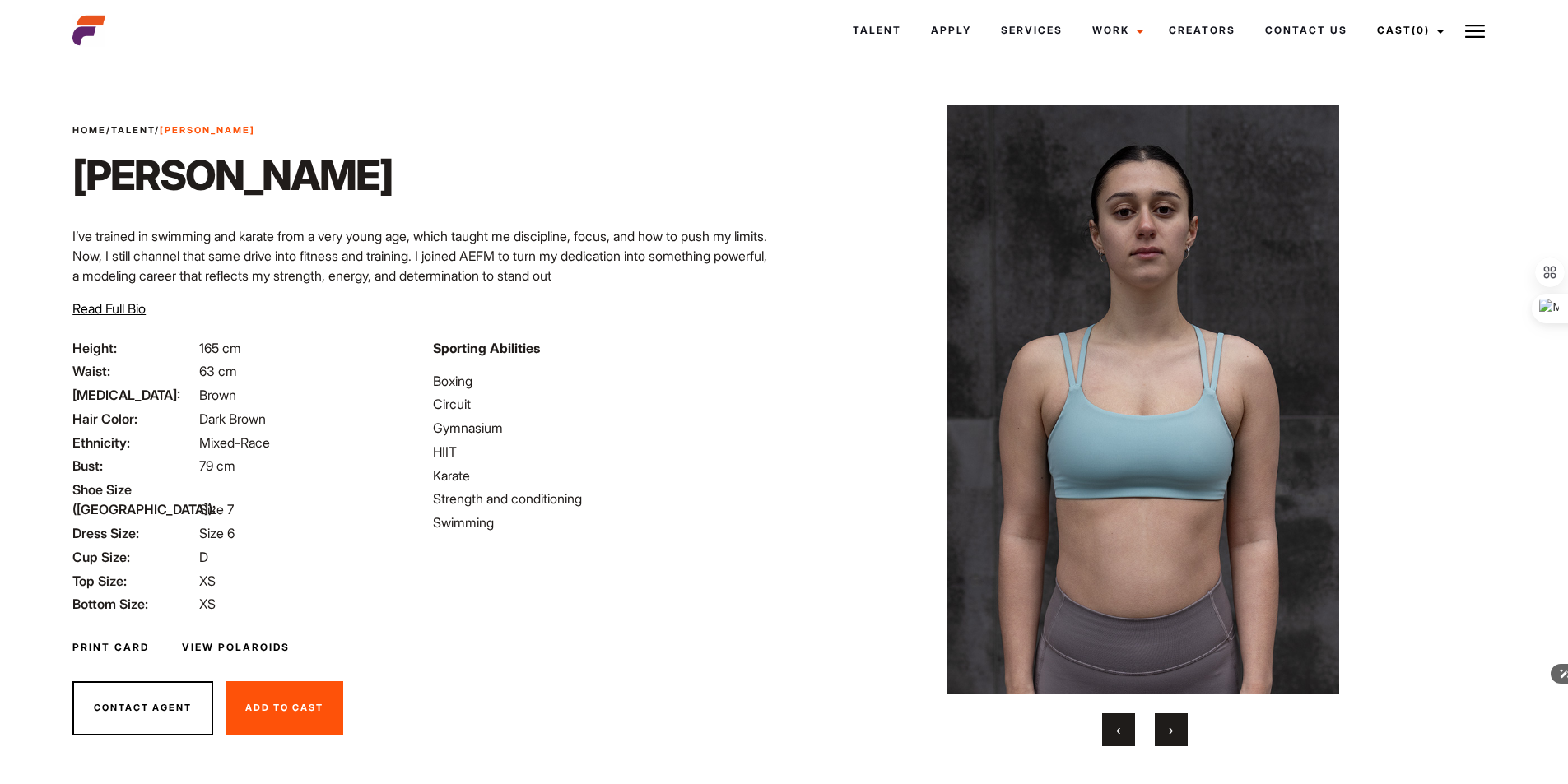
click at [884, 322] on img at bounding box center [1142, 400] width 642 height 589
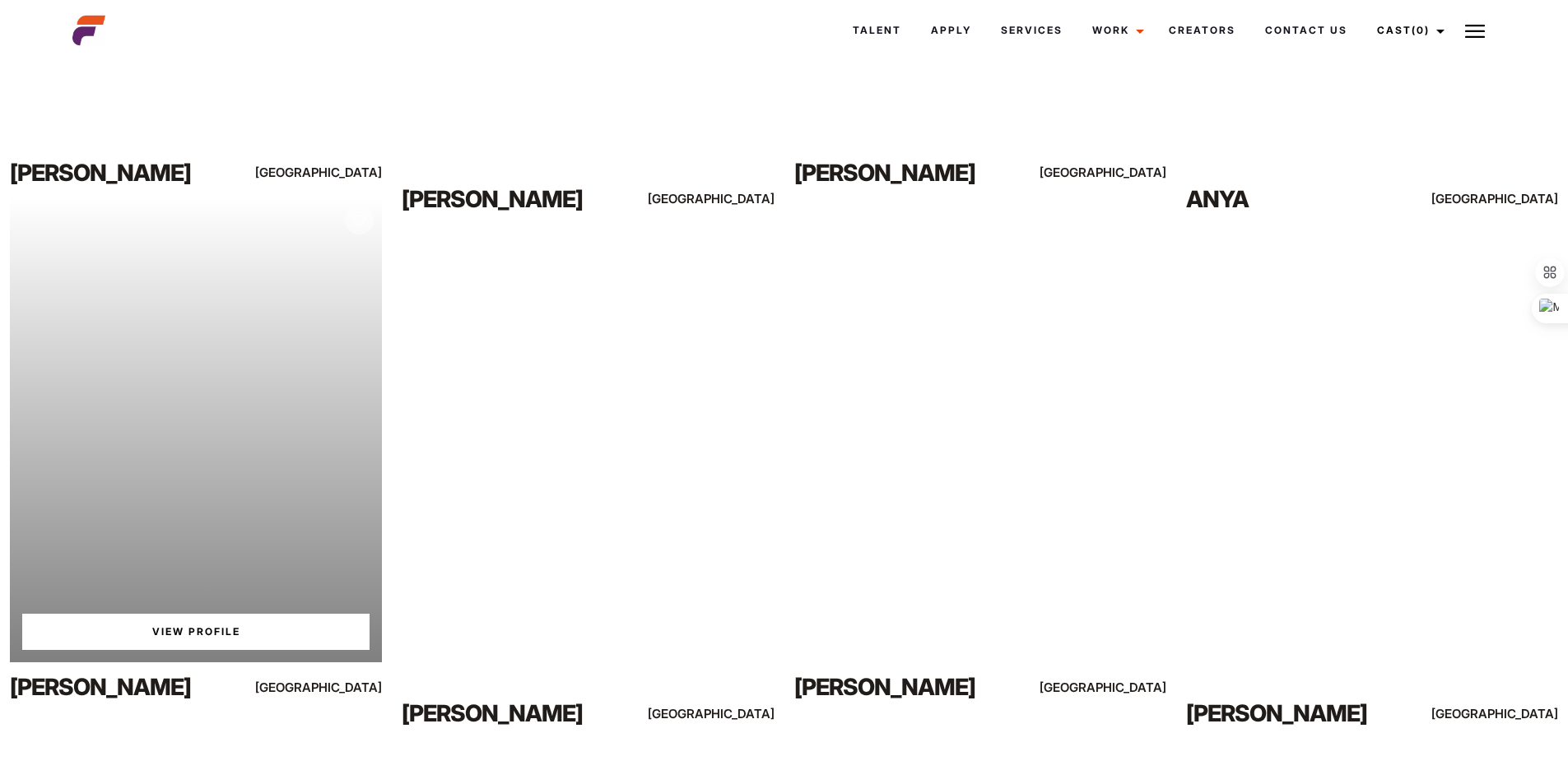
scroll to position [1752, 0]
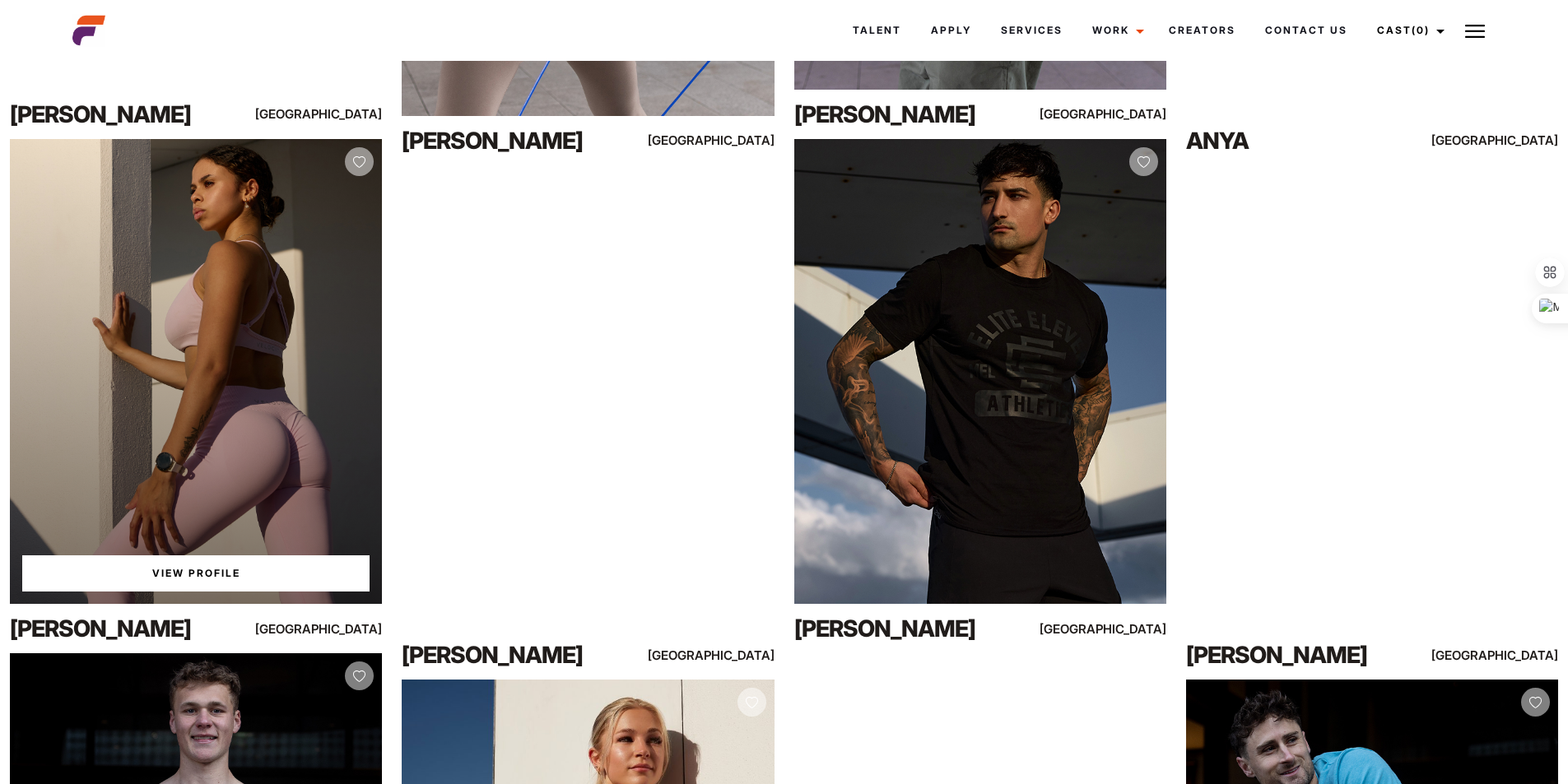
click at [231, 568] on link "View Profile" at bounding box center [196, 573] width 347 height 36
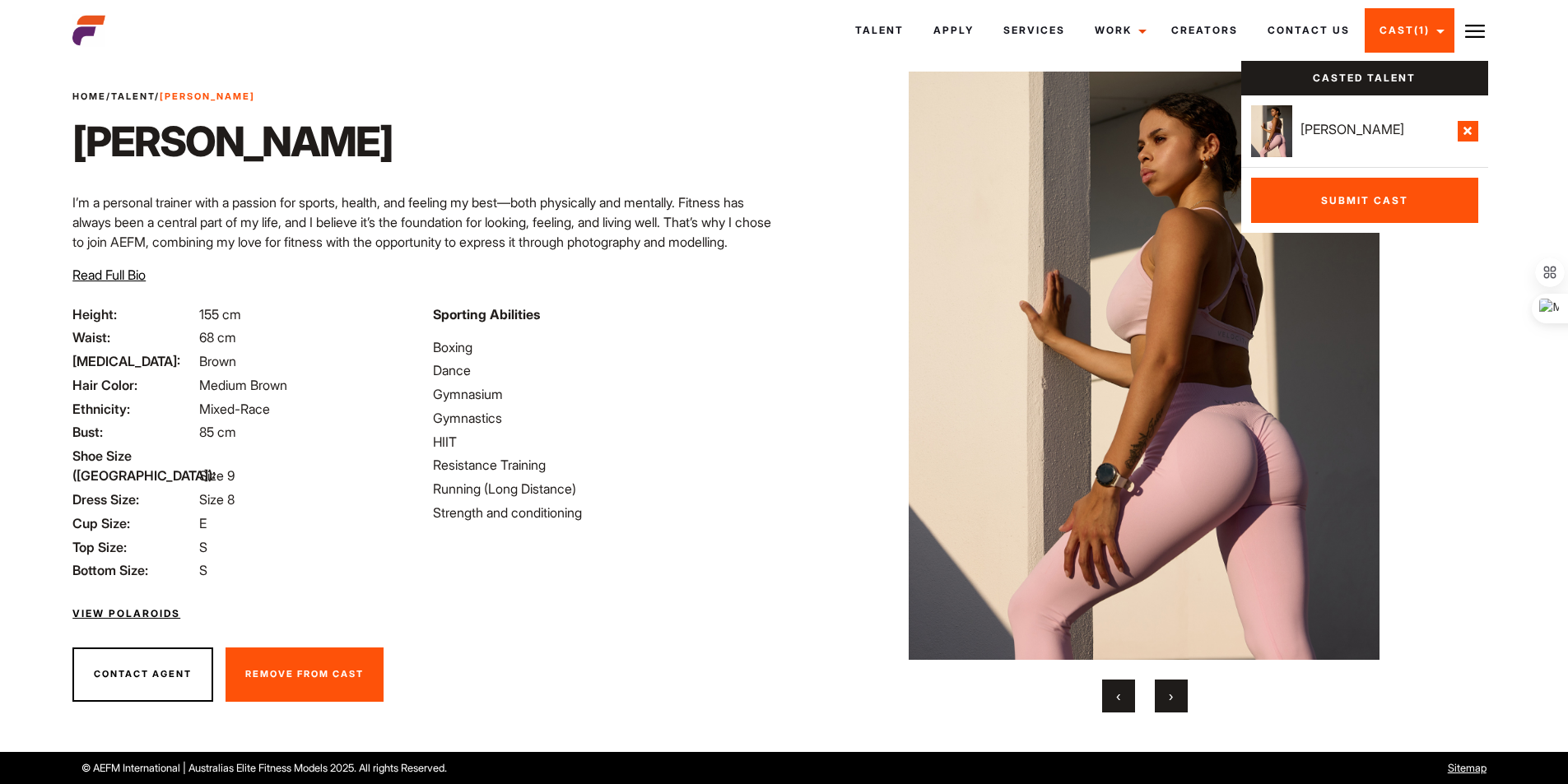
click at [1336, 205] on link "Submit Cast" at bounding box center [1364, 201] width 227 height 45
